Goal: Task Accomplishment & Management: Manage account settings

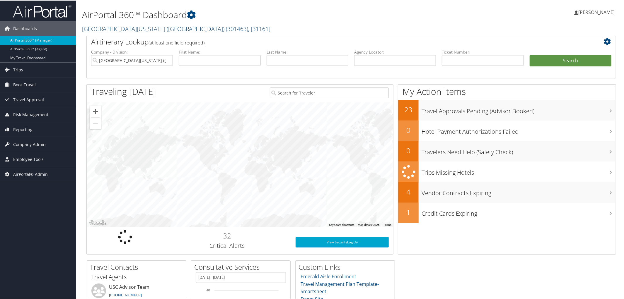
click at [137, 27] on link "University of Southern California (USC) ( 301463 ) , [ 31161 ]" at bounding box center [176, 28] width 188 height 8
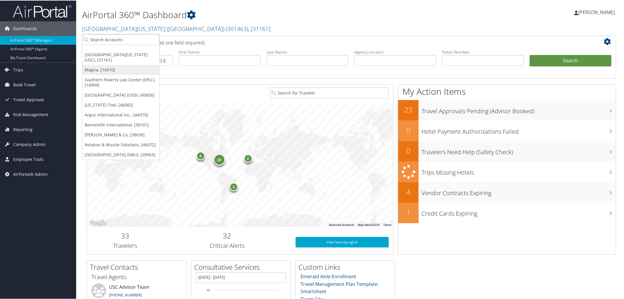
click at [113, 68] on link "Magna, [14310]" at bounding box center [120, 69] width 77 height 10
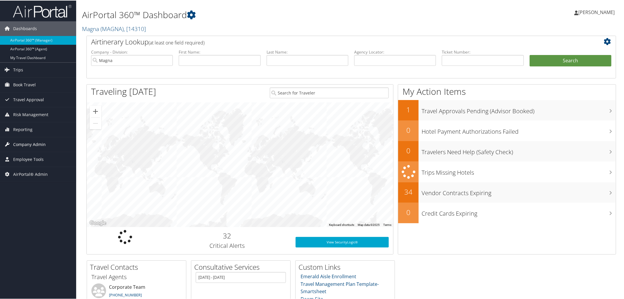
click at [23, 144] on span "Company Admin" at bounding box center [29, 144] width 32 height 15
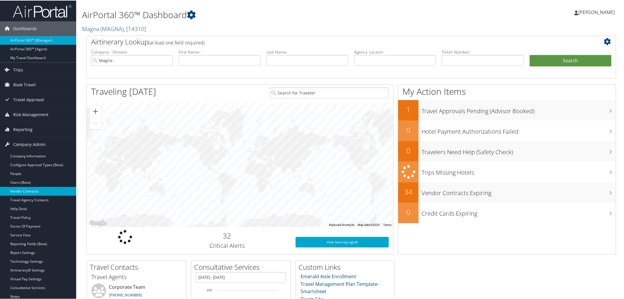
click at [32, 190] on link "Vendor Contracts" at bounding box center [38, 191] width 76 height 9
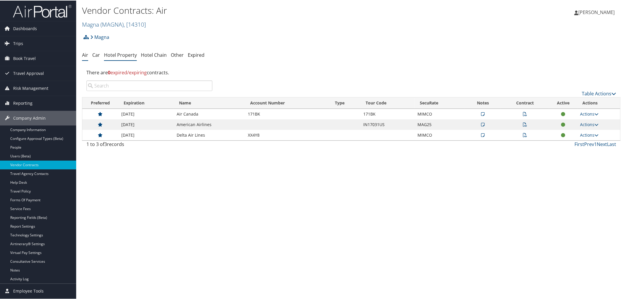
click at [127, 53] on link "Hotel Property" at bounding box center [120, 54] width 33 height 6
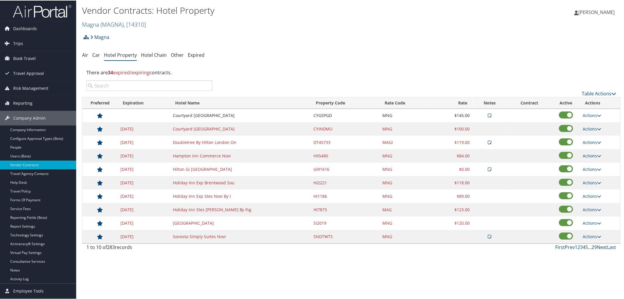
click at [599, 249] on link "Next" at bounding box center [601, 247] width 10 height 6
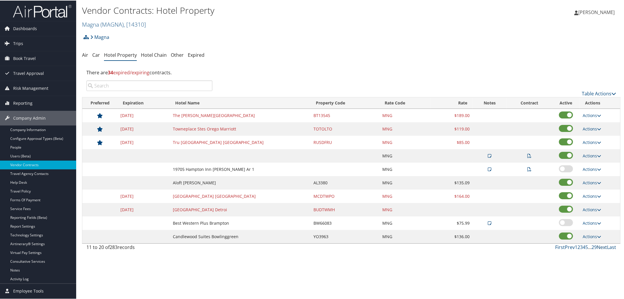
click at [599, 249] on link "Next" at bounding box center [601, 247] width 10 height 6
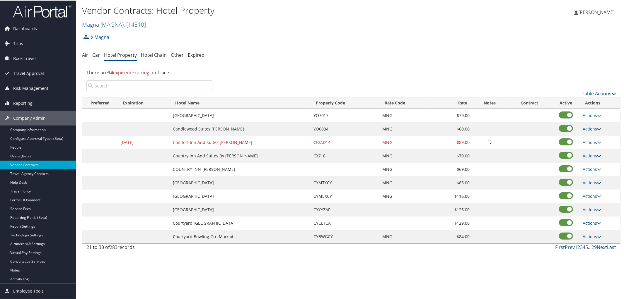
click at [599, 249] on link "Next" at bounding box center [601, 247] width 10 height 6
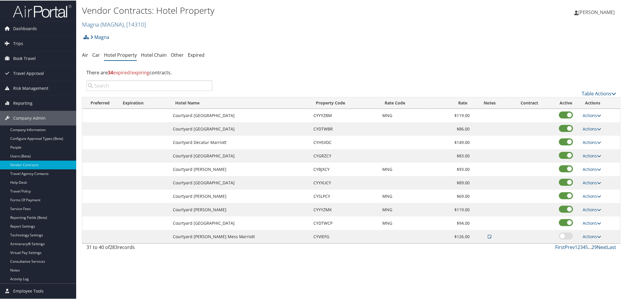
click at [599, 249] on link "Next" at bounding box center [601, 247] width 10 height 6
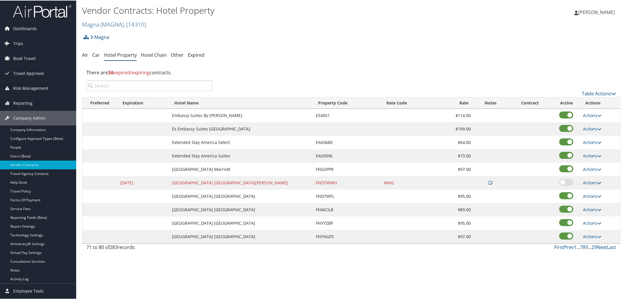
click at [601, 247] on link "Next" at bounding box center [601, 247] width 10 height 6
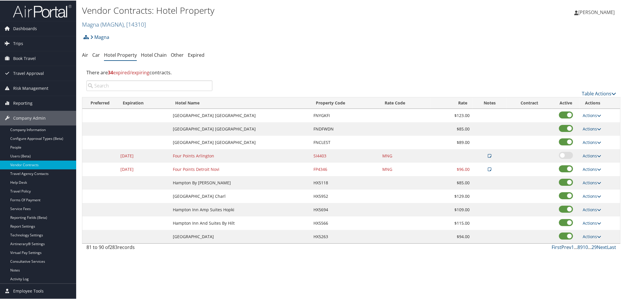
click at [562, 250] on link "Prev" at bounding box center [566, 247] width 10 height 6
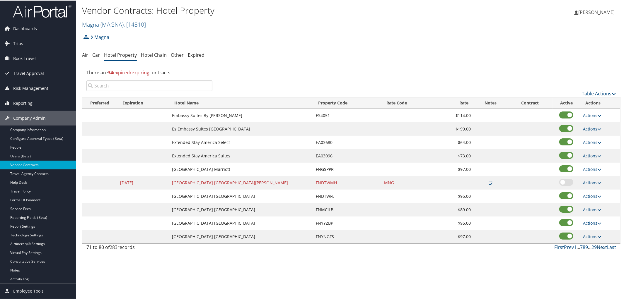
click at [601, 248] on link "Next" at bounding box center [601, 247] width 10 height 6
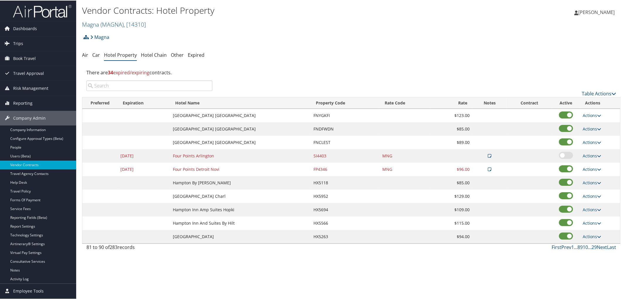
click at [562, 250] on link "Prev" at bounding box center [566, 247] width 10 height 6
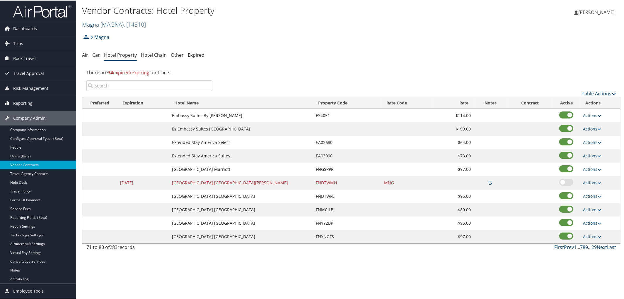
click at [592, 249] on link "29" at bounding box center [593, 247] width 5 height 6
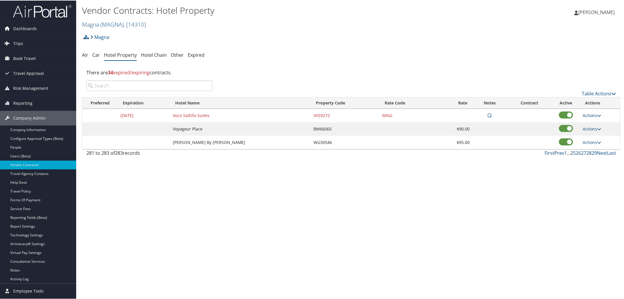
click at [555, 154] on link "Prev" at bounding box center [559, 152] width 10 height 6
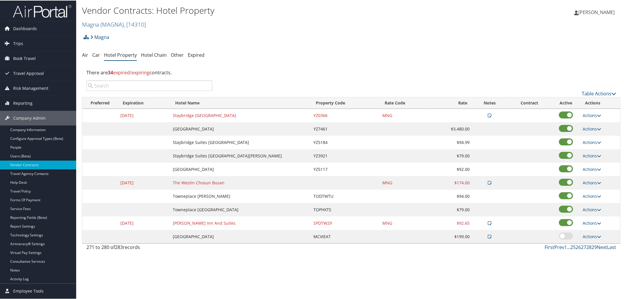
click at [555, 154] on div at bounding box center [566, 155] width 22 height 8
click at [555, 249] on link "Prev" at bounding box center [559, 247] width 10 height 6
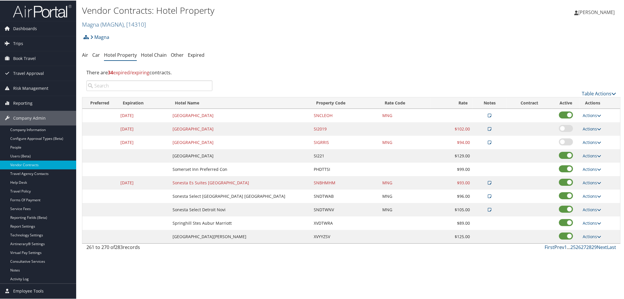
click at [555, 249] on link "Prev" at bounding box center [559, 247] width 10 height 6
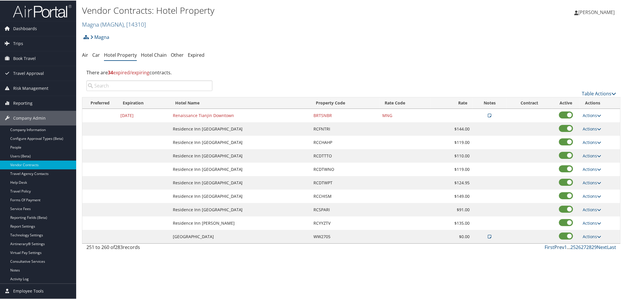
click at [555, 249] on link "Prev" at bounding box center [559, 247] width 10 height 6
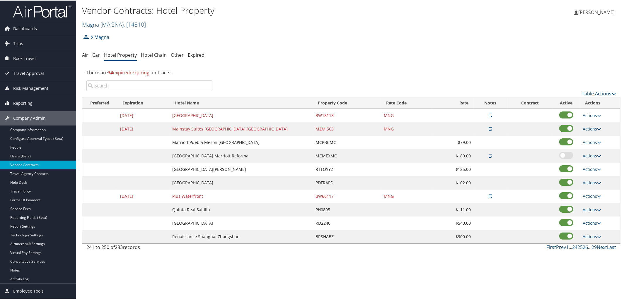
click at [556, 249] on link "Prev" at bounding box center [561, 247] width 10 height 6
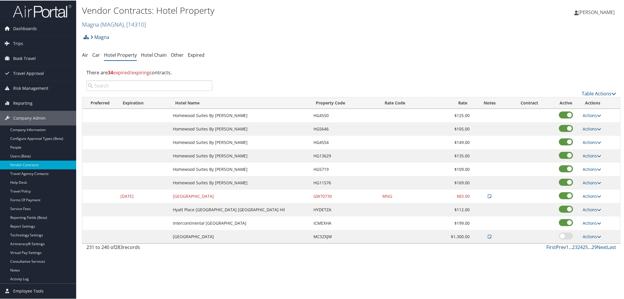
click at [556, 249] on link "Prev" at bounding box center [561, 247] width 10 height 6
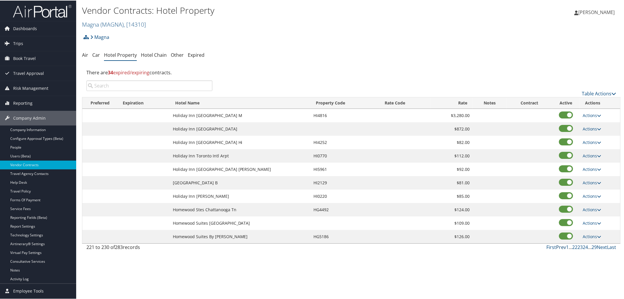
click at [556, 249] on link "Prev" at bounding box center [561, 247] width 10 height 6
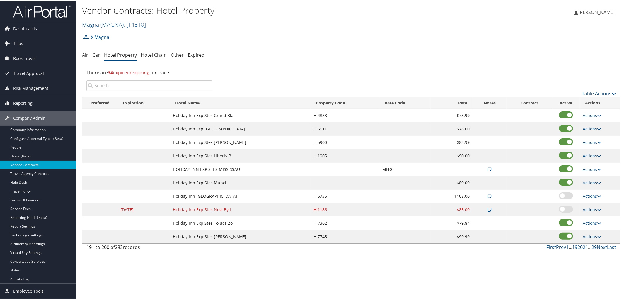
click at [556, 249] on link "Prev" at bounding box center [561, 247] width 10 height 6
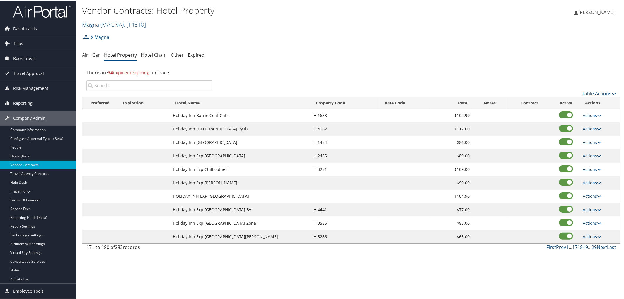
click at [556, 249] on link "Prev" at bounding box center [561, 247] width 10 height 6
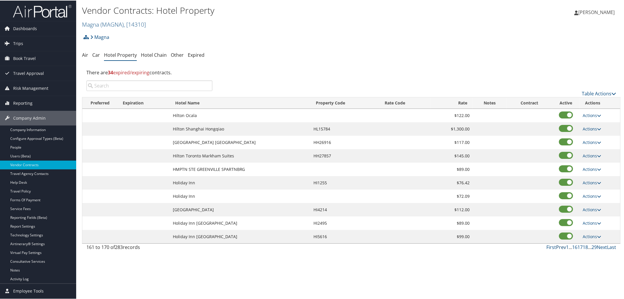
click at [556, 249] on link "Prev" at bounding box center [561, 247] width 10 height 6
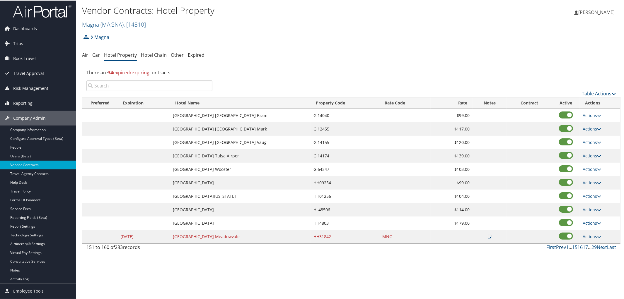
click at [556, 249] on link "Prev" at bounding box center [561, 247] width 10 height 6
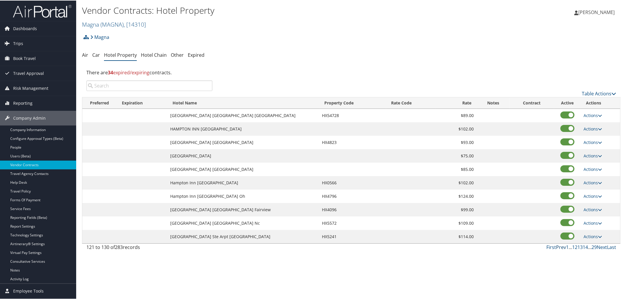
click at [556, 249] on link "Prev" at bounding box center [561, 247] width 10 height 6
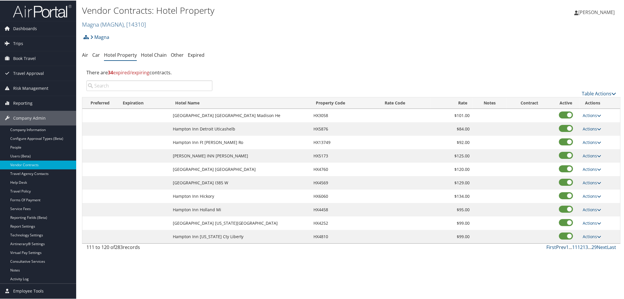
click at [556, 249] on link "Prev" at bounding box center [561, 247] width 10 height 6
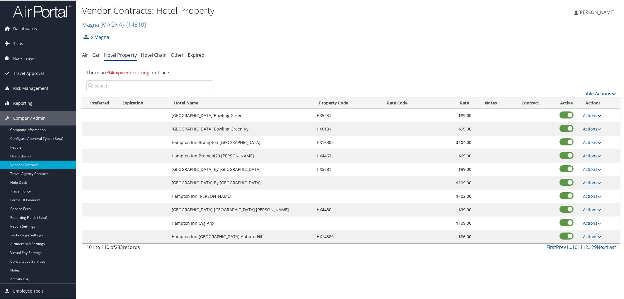
click at [556, 249] on link "Prev" at bounding box center [561, 247] width 10 height 6
click at [558, 249] on link "Prev" at bounding box center [563, 247] width 10 height 6
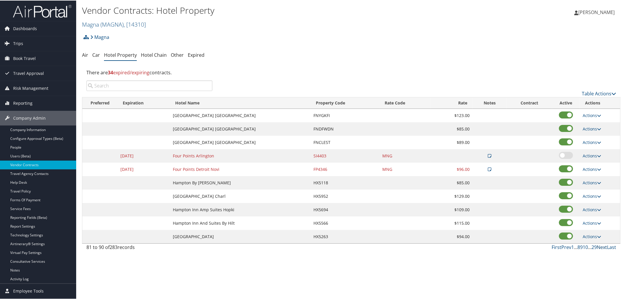
click at [601, 248] on link "Next" at bounding box center [601, 247] width 10 height 6
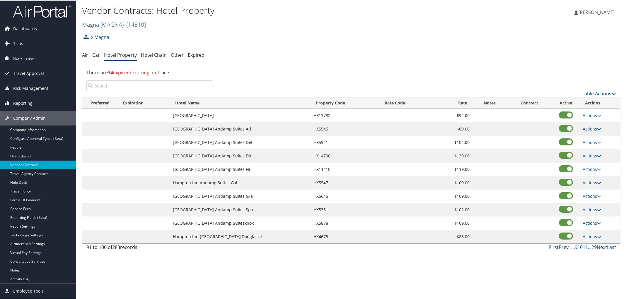
click at [113, 24] on span "( MAGNA )" at bounding box center [111, 24] width 23 height 8
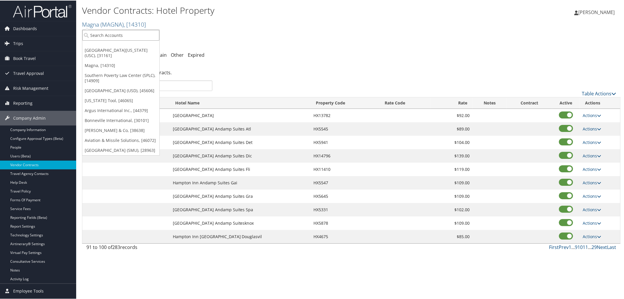
click at [115, 35] on input "search" at bounding box center [120, 34] width 77 height 11
type input "Medical Solutions"
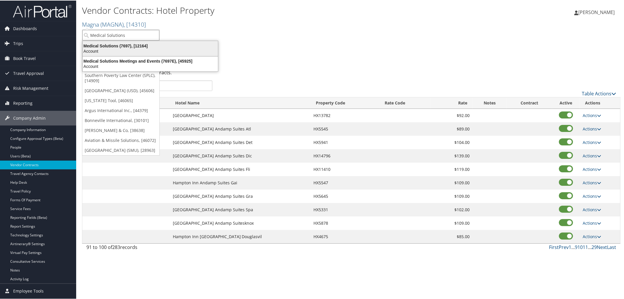
click at [115, 47] on div "Medical Solutions (7697), [12164]" at bounding box center [150, 45] width 142 height 5
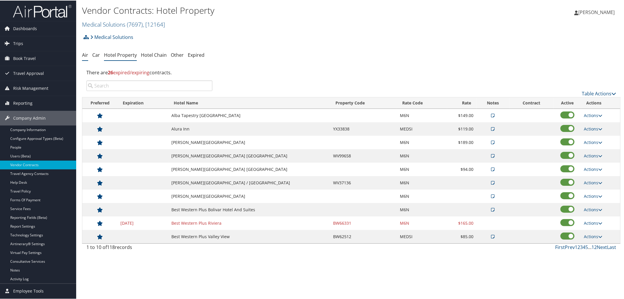
click at [86, 54] on link "Air" at bounding box center [85, 54] width 6 height 6
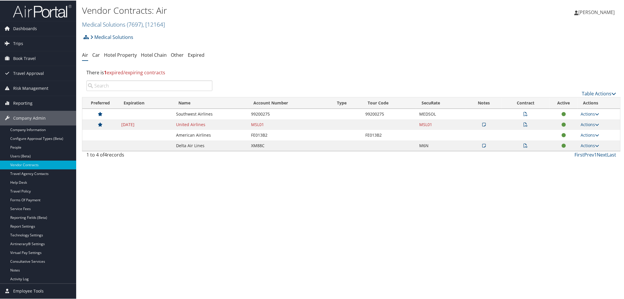
click at [523, 114] on icon at bounding box center [525, 114] width 4 height 4
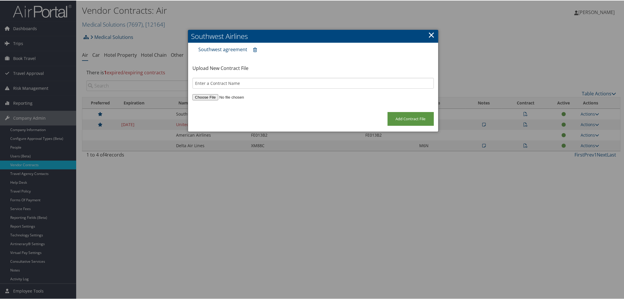
click at [206, 46] on link "Southwest agreement" at bounding box center [222, 49] width 49 height 6
click at [431, 34] on link "×" at bounding box center [431, 34] width 7 height 12
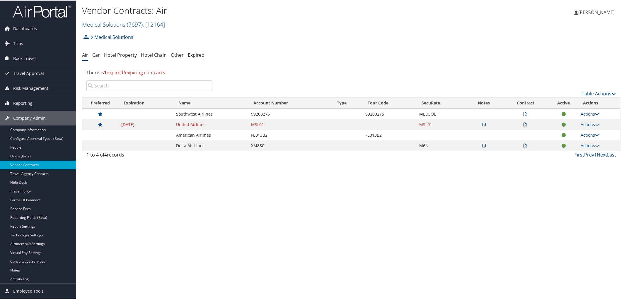
click at [591, 8] on span "[PERSON_NAME]" at bounding box center [596, 11] width 36 height 6
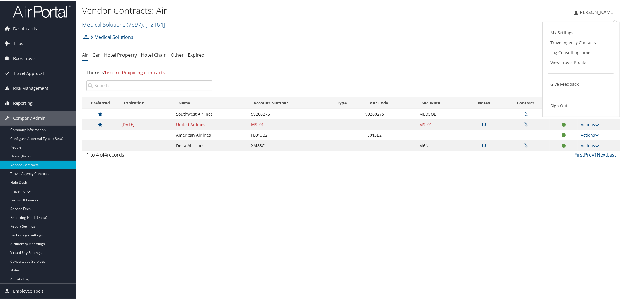
click at [554, 100] on ul "My Settings Travel Agency Contacts Log Consulting Time View Travel Profile Give…" at bounding box center [580, 68] width 65 height 83
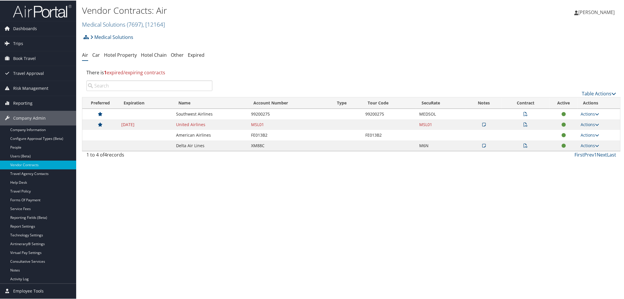
click at [585, 8] on link "[PERSON_NAME]" at bounding box center [597, 12] width 46 height 18
click at [557, 105] on link "Sign Out" at bounding box center [580, 105] width 65 height 10
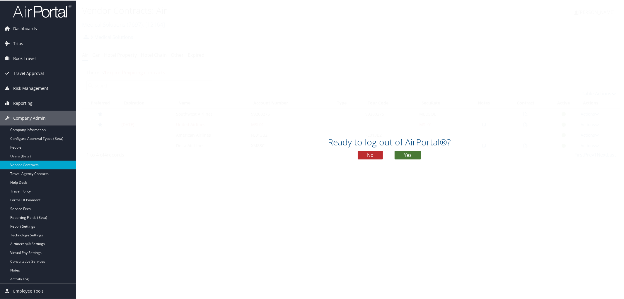
click at [412, 154] on button "Yes" at bounding box center [407, 154] width 26 height 9
